Goal: Find specific page/section: Find specific page/section

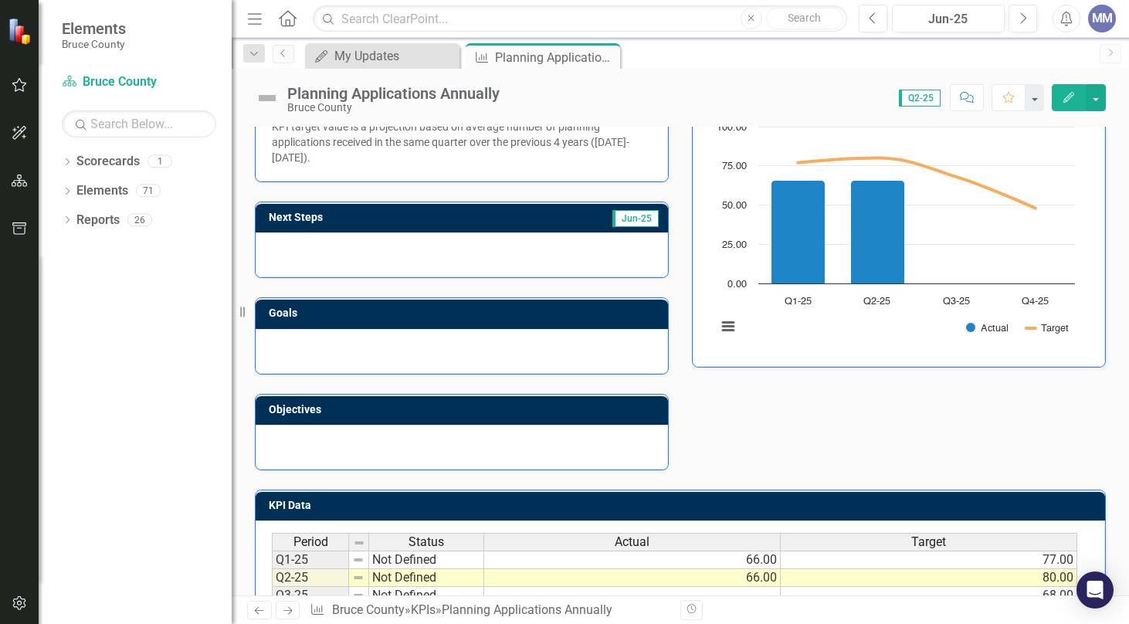
scroll to position [154, 0]
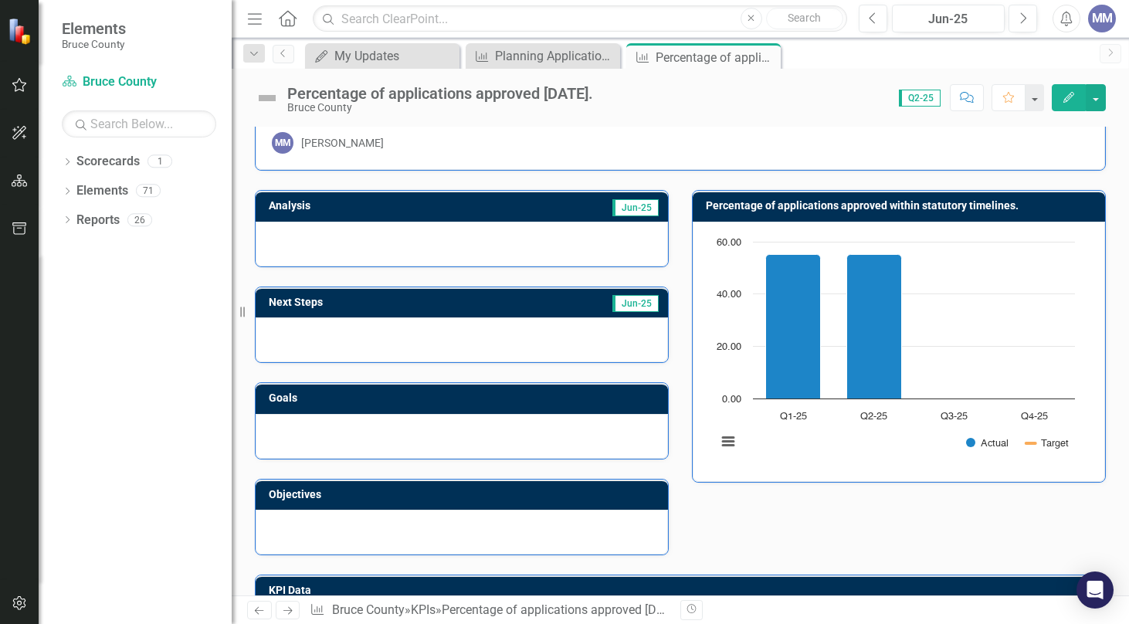
scroll to position [29, 0]
